Goal: Task Accomplishment & Management: Complete application form

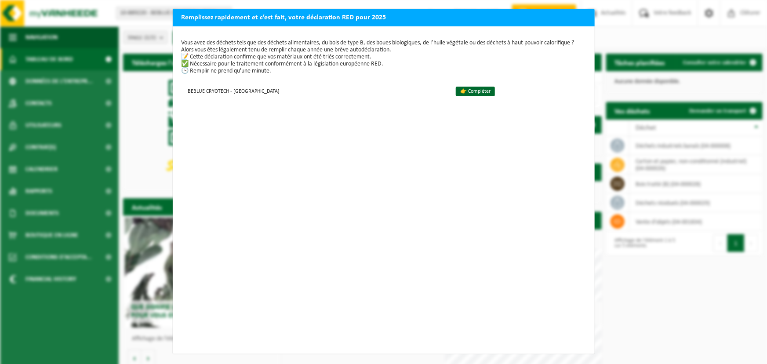
click at [147, 123] on div "Remplissez rapidement et c’est fait, votre déclaration RED pour 2025 Vous avez …" at bounding box center [383, 182] width 767 height 364
click at [372, 51] on p "Vous avez des déchets tels que des déchets alimentaires, du bois de type B, des…" at bounding box center [383, 57] width 404 height 35
click at [639, 47] on div "Remplissez rapidement et c’est fait, votre déclaration RED pour 2025 Vous avez …" at bounding box center [383, 182] width 767 height 364
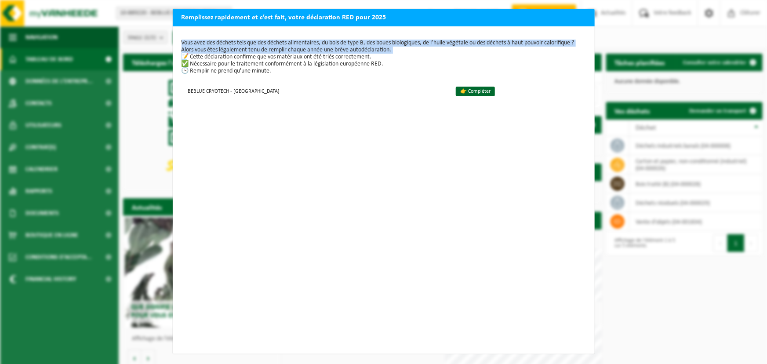
click at [639, 47] on div "Remplissez rapidement et c’est fait, votre déclaration RED pour 2025 Vous avez …" at bounding box center [383, 182] width 767 height 364
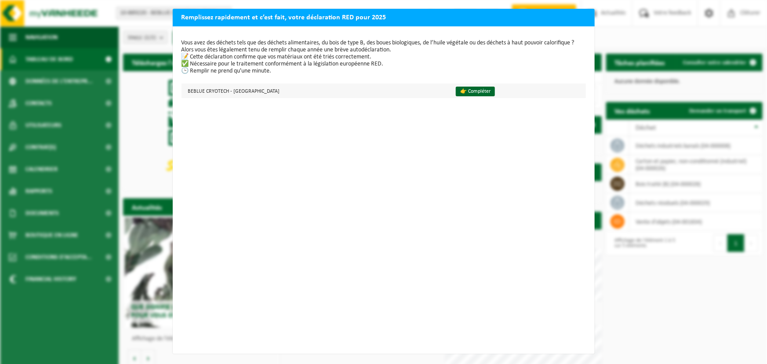
click at [303, 94] on td "BEBLUE CRYOTECH - [GEOGRAPHIC_DATA]" at bounding box center [314, 90] width 267 height 14
click at [158, 148] on div "Remplissez rapidement et c’est fait, votre déclaration RED pour 2025 Vous avez …" at bounding box center [383, 182] width 767 height 364
click at [456, 90] on link "👉 Compléter" at bounding box center [475, 92] width 39 height 10
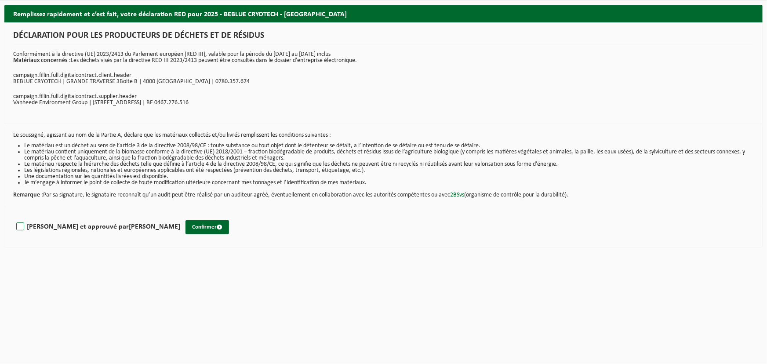
click at [67, 226] on label "Lu et approuvé par LEONOR LUPI BELLO" at bounding box center [97, 226] width 166 height 13
click at [180, 216] on input "Lu et approuvé par LEONOR LUPI BELLO" at bounding box center [180, 215] width 0 height 0
checkbox input "true"
click at [185, 225] on button "Confirmer" at bounding box center [206, 227] width 43 height 14
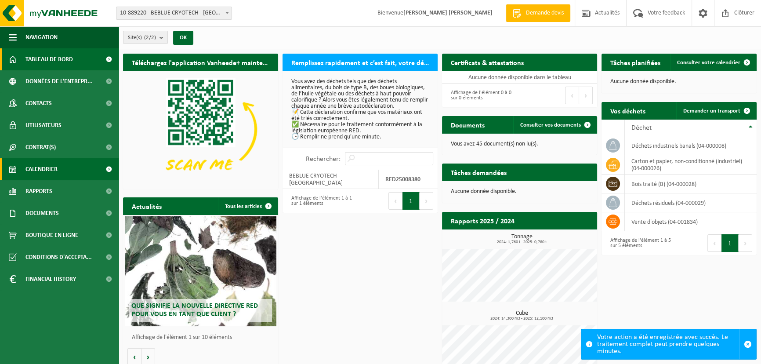
click at [54, 167] on span "Calendrier" at bounding box center [41, 169] width 32 height 22
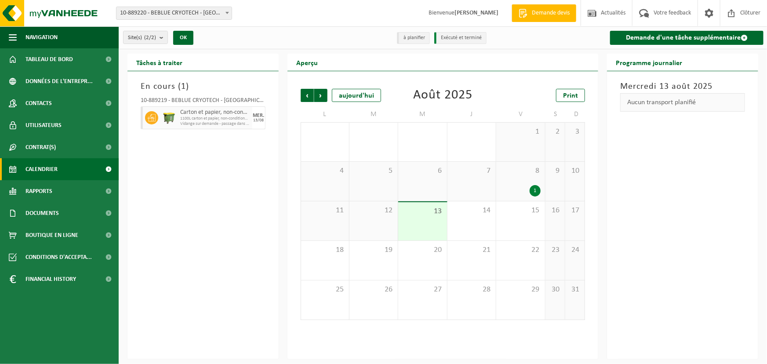
click at [428, 219] on div "13" at bounding box center [422, 221] width 48 height 38
click at [380, 221] on div "12" at bounding box center [373, 220] width 48 height 39
click at [329, 221] on div "11" at bounding box center [325, 220] width 48 height 39
click at [373, 222] on div "12" at bounding box center [373, 220] width 48 height 39
click at [420, 222] on div "13" at bounding box center [422, 221] width 48 height 38
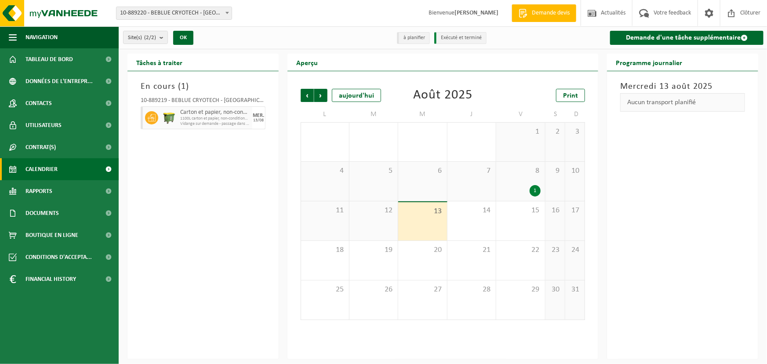
click at [505, 171] on span "8" at bounding box center [520, 171] width 40 height 10
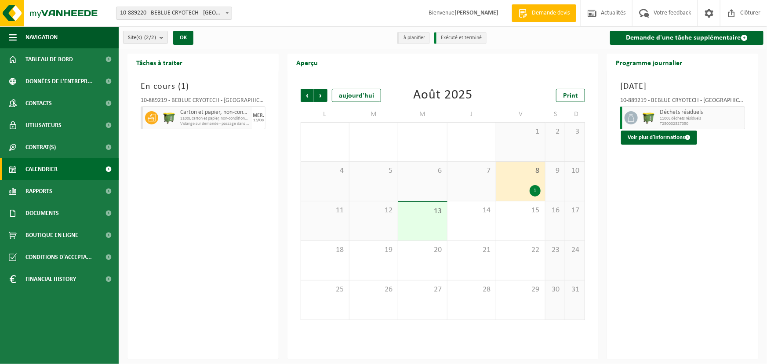
click at [433, 215] on span "13" at bounding box center [422, 211] width 40 height 10
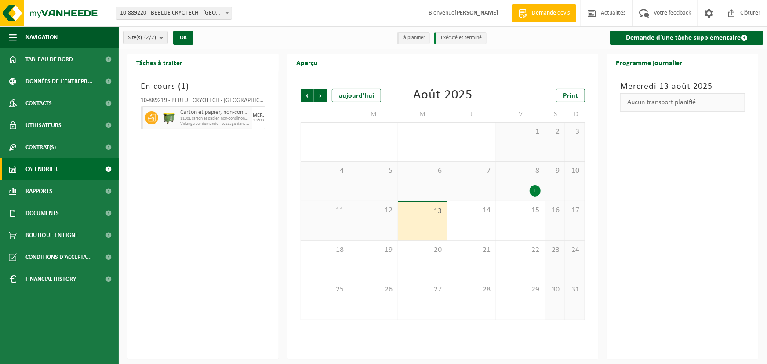
click at [521, 180] on div "8 1" at bounding box center [520, 181] width 48 height 39
